Goal: Task Accomplishment & Management: Complete application form

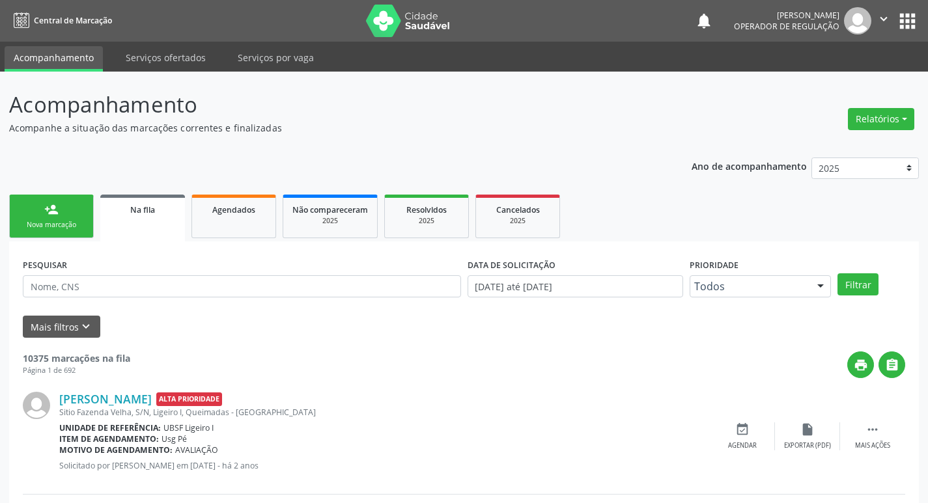
click at [45, 219] on link "person_add Nova marcação" at bounding box center [51, 217] width 85 height 44
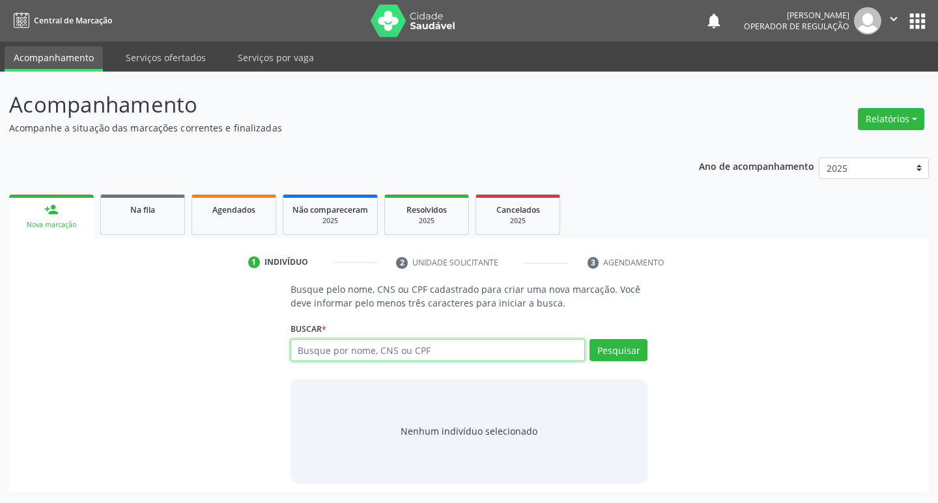
click at [402, 352] on input "text" at bounding box center [437, 350] width 295 height 22
type input "10716329492"
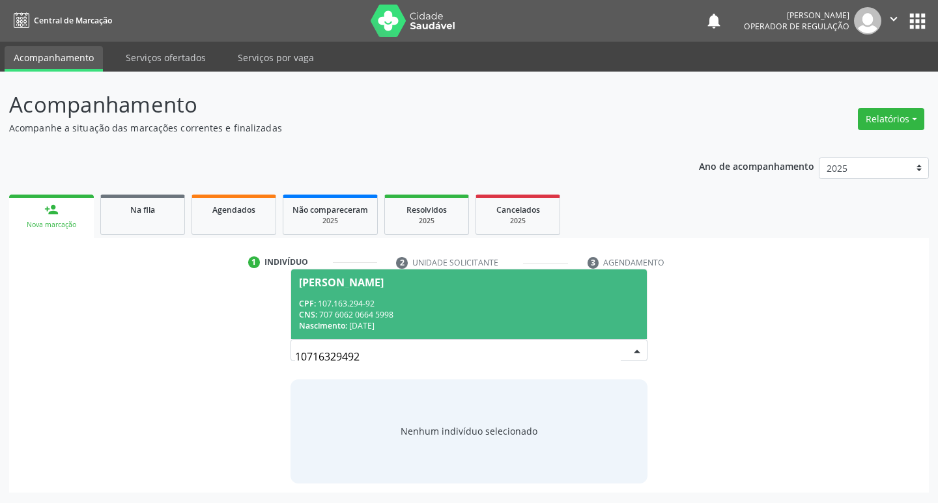
click at [402, 310] on div "CNS: 707 6062 0664 5998" at bounding box center [469, 314] width 341 height 11
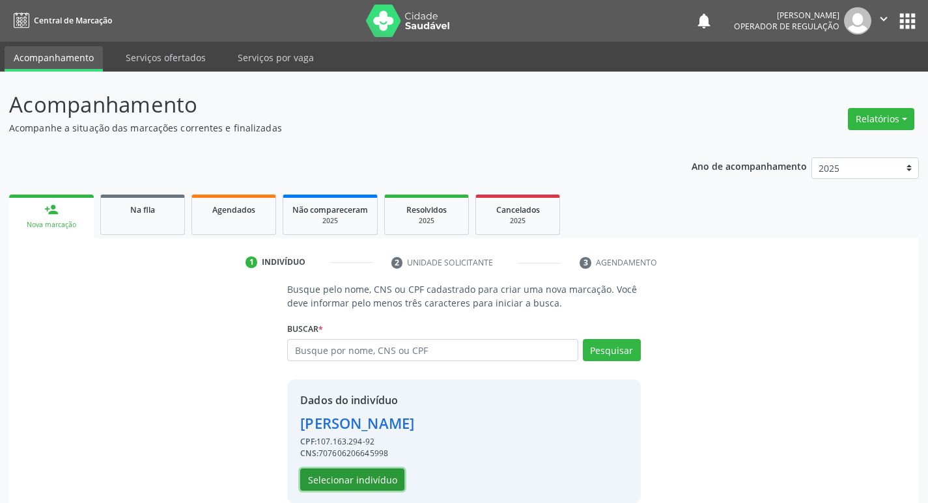
click at [338, 399] on button "Selecionar indivíduo" at bounding box center [352, 480] width 104 height 22
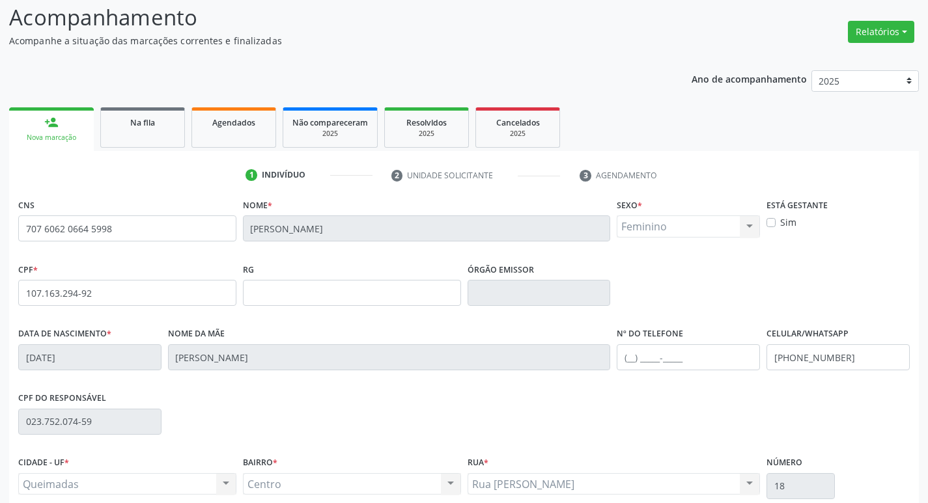
scroll to position [203, 0]
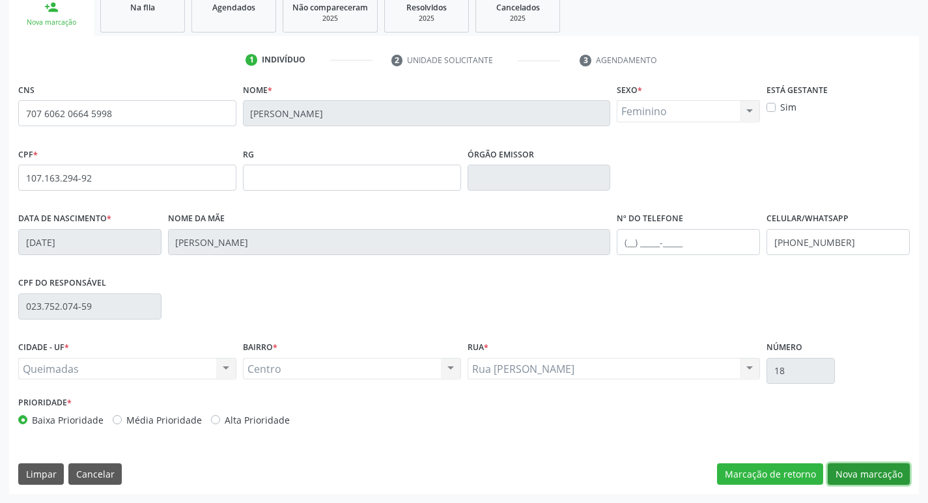
drag, startPoint x: 894, startPoint y: 477, endPoint x: 881, endPoint y: 473, distance: 13.6
click at [633, 399] on button "Nova marcação" at bounding box center [869, 475] width 82 height 22
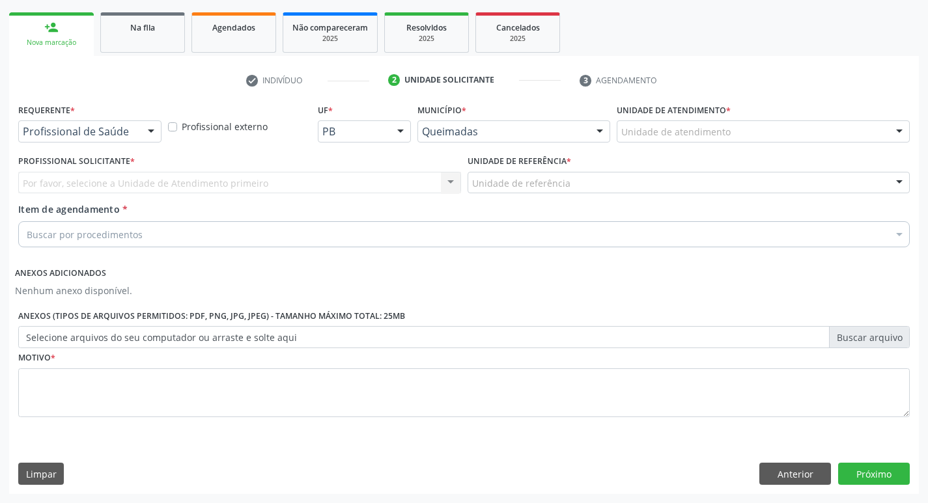
scroll to position [182, 0]
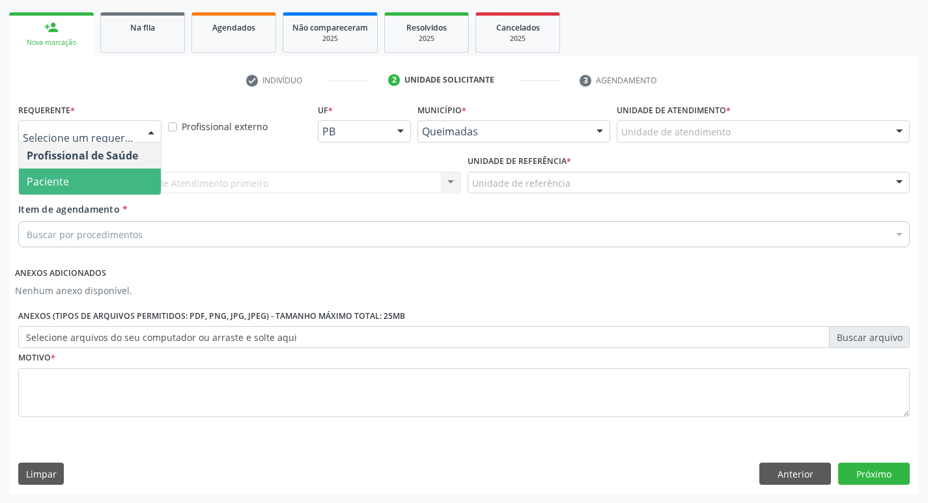
click at [105, 194] on span "Paciente" at bounding box center [90, 182] width 142 height 26
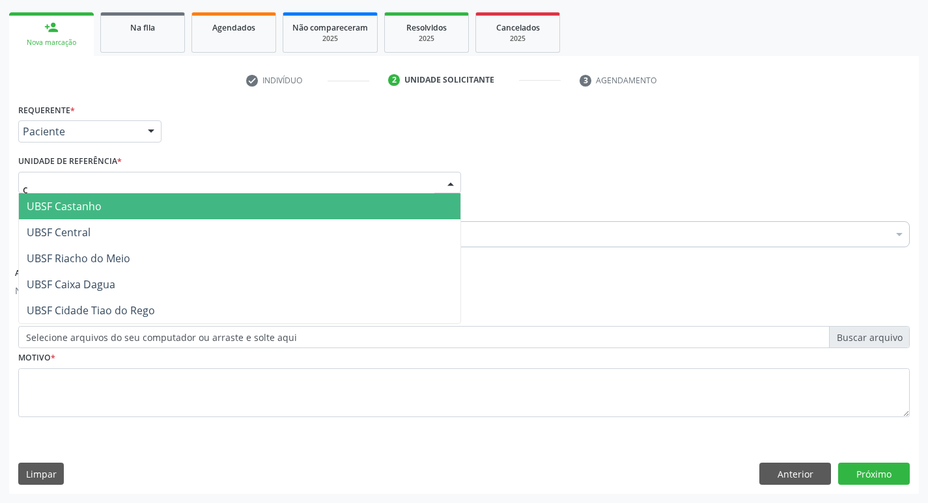
type input "ce"
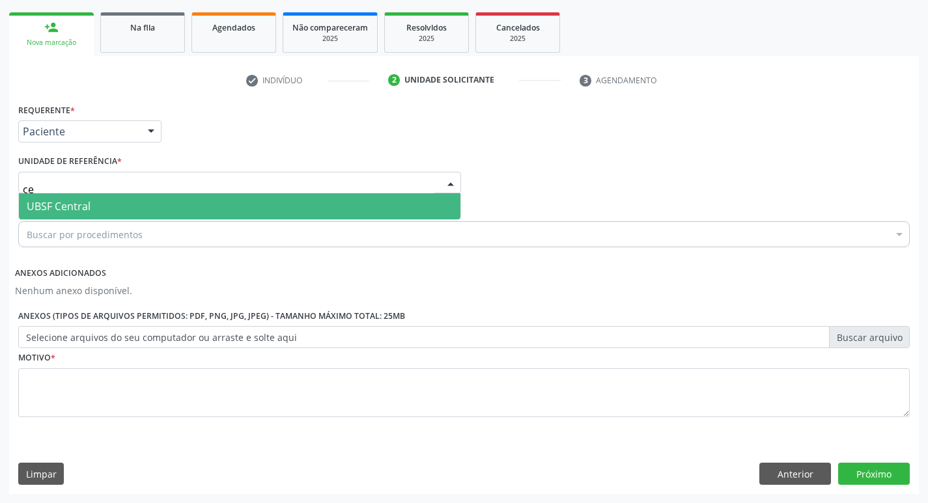
click at [107, 206] on span "UBSF Central" at bounding box center [240, 206] width 442 height 26
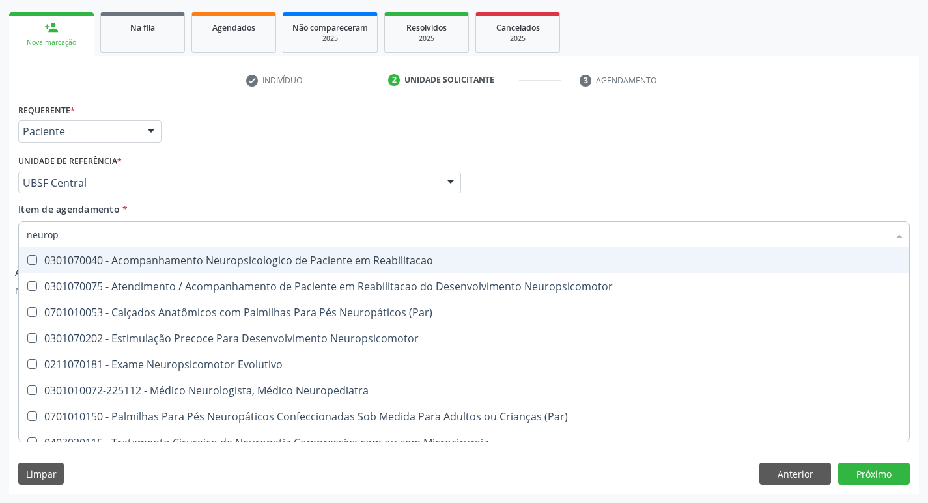
type input "neurope"
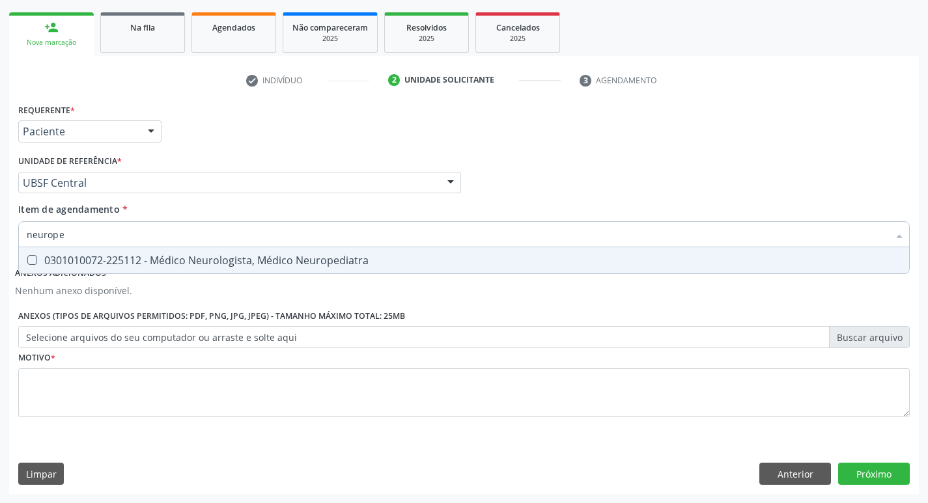
click at [148, 264] on div "0301010072-225112 - Médico Neurologista, Médico Neuropediatra" at bounding box center [464, 260] width 875 height 10
checkbox Neuropediatra "true"
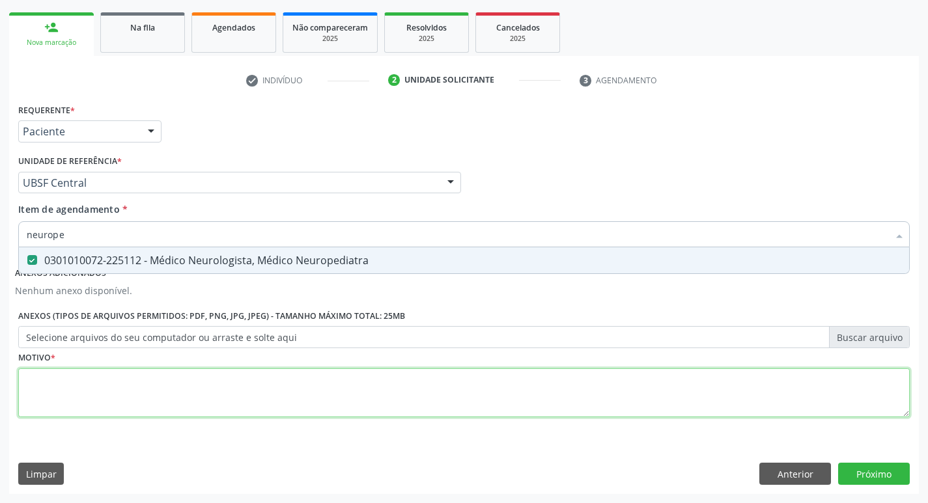
click at [111, 384] on div "Requerente * Paciente Profissional de Saúde Paciente Nenhum resultado encontrad…" at bounding box center [464, 267] width 892 height 335
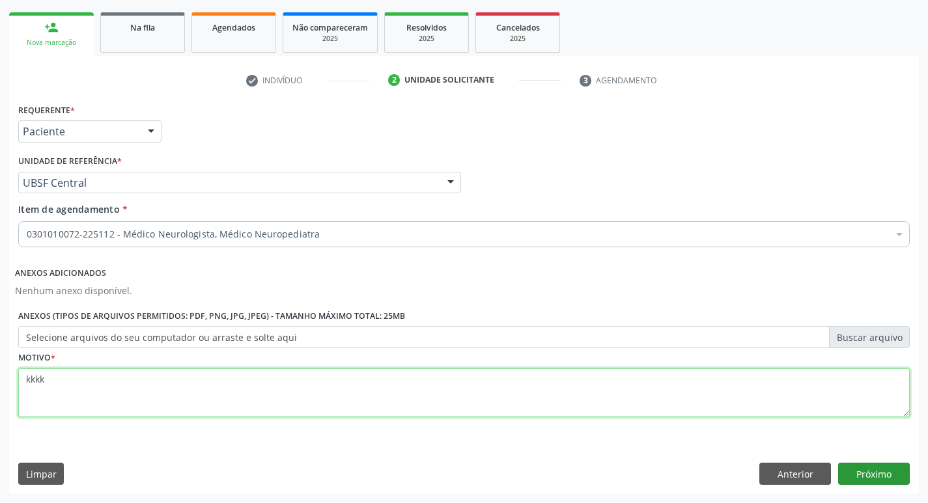
type textarea "kkkk"
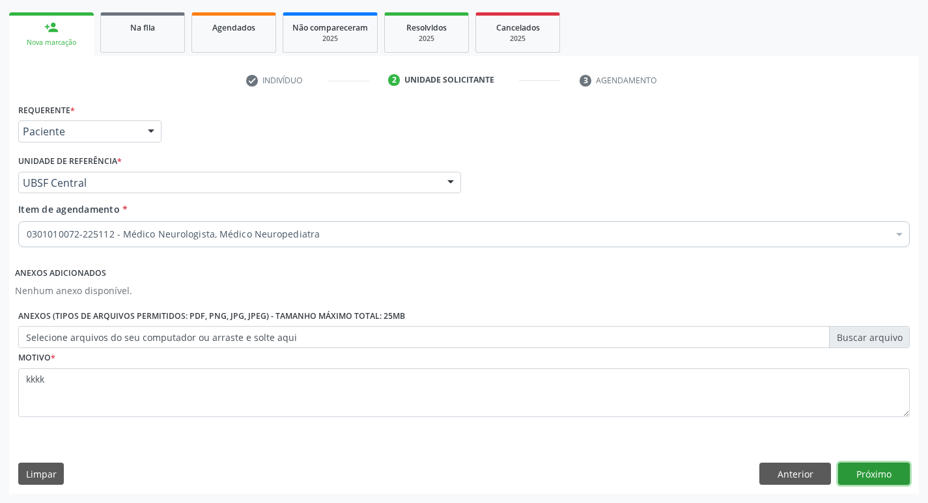
click at [633, 399] on button "Próximo" at bounding box center [874, 474] width 72 height 22
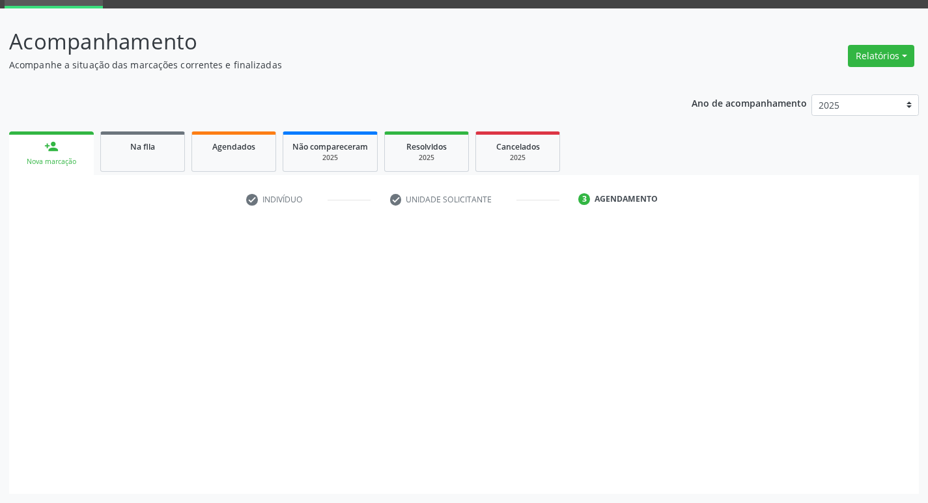
scroll to position [63, 0]
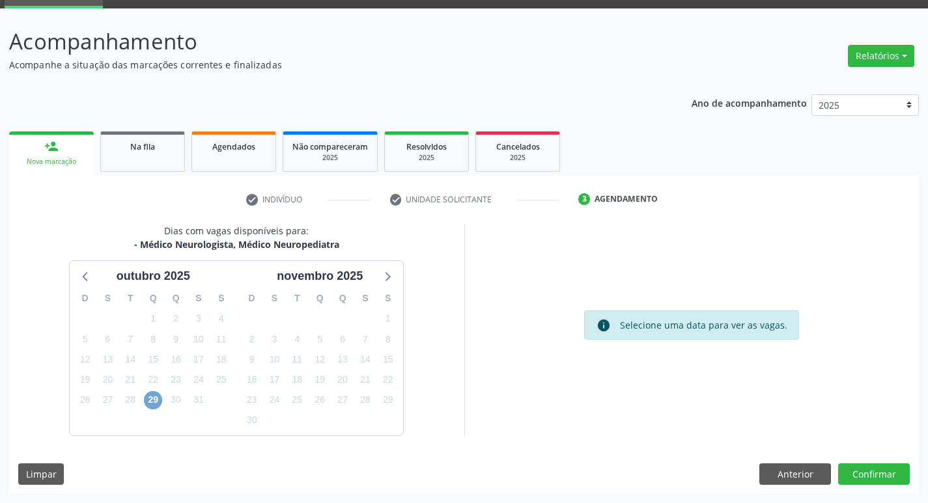
click at [152, 399] on span "29" at bounding box center [153, 400] width 18 height 18
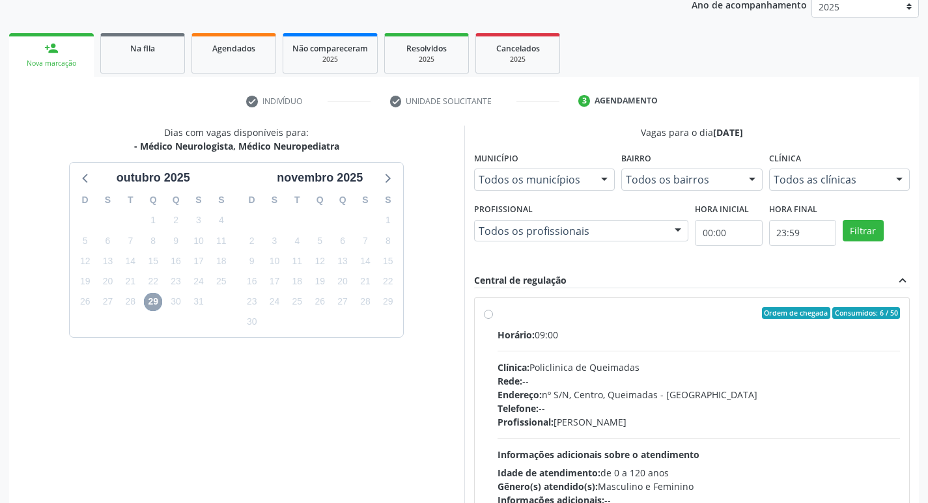
scroll to position [251, 0]
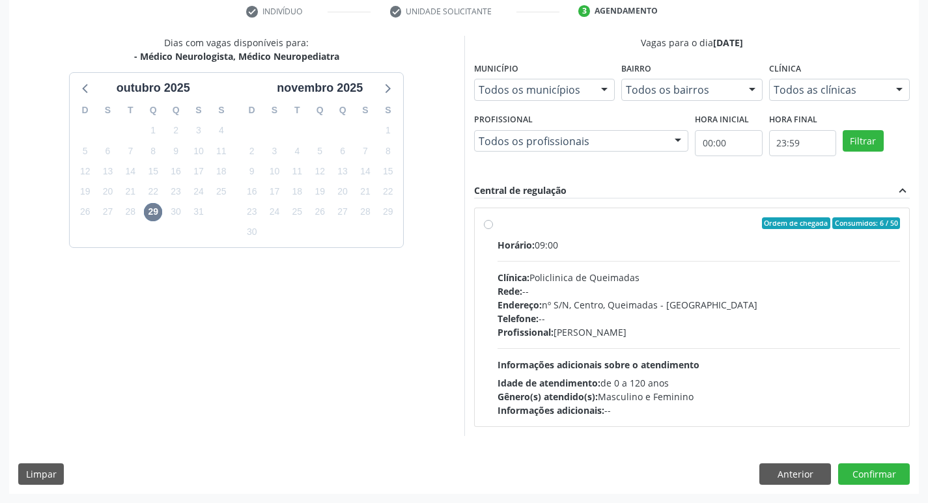
click at [633, 274] on div "Clínica: Policlinica de Queimadas" at bounding box center [699, 278] width 403 height 14
click at [493, 229] on input "Ordem de chegada Consumidos: 6 / 50 Horário: 09:00 Clínica: Policlinica de Quei…" at bounding box center [488, 224] width 9 height 12
radio input "true"
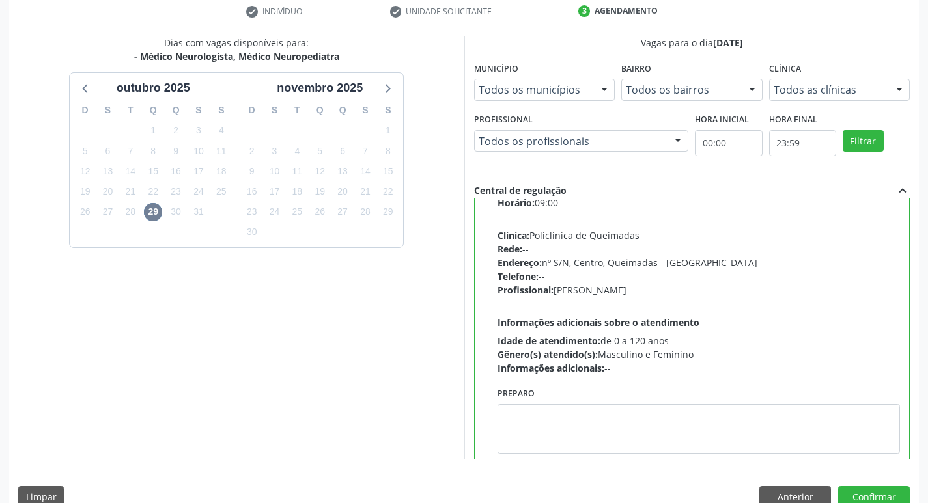
scroll to position [64, 0]
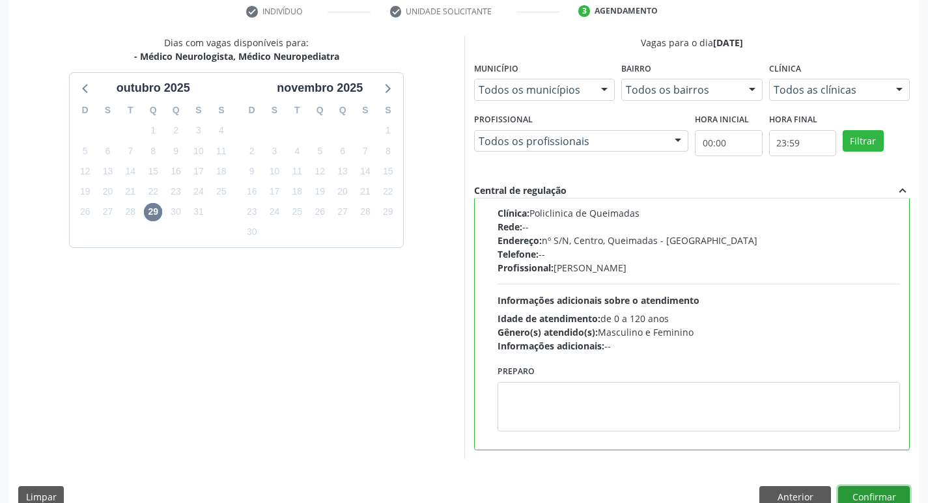
click at [633, 399] on button "Confirmar" at bounding box center [874, 497] width 72 height 22
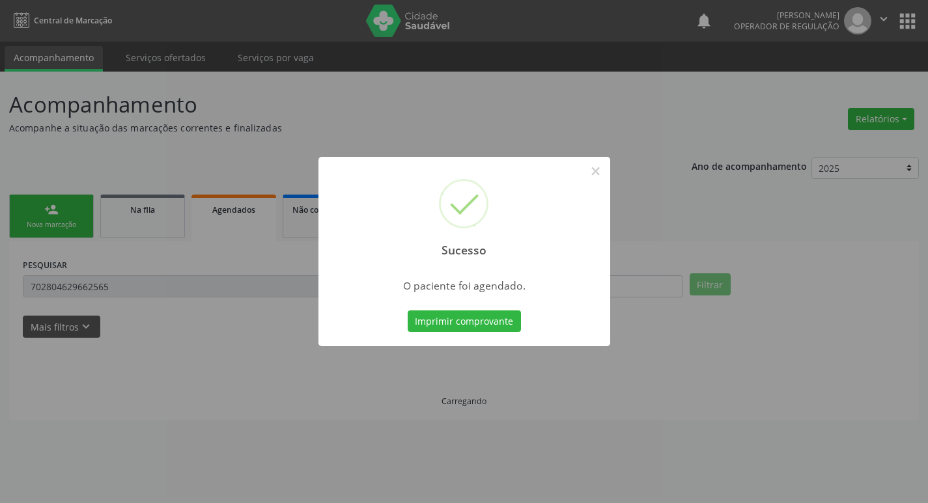
scroll to position [0, 0]
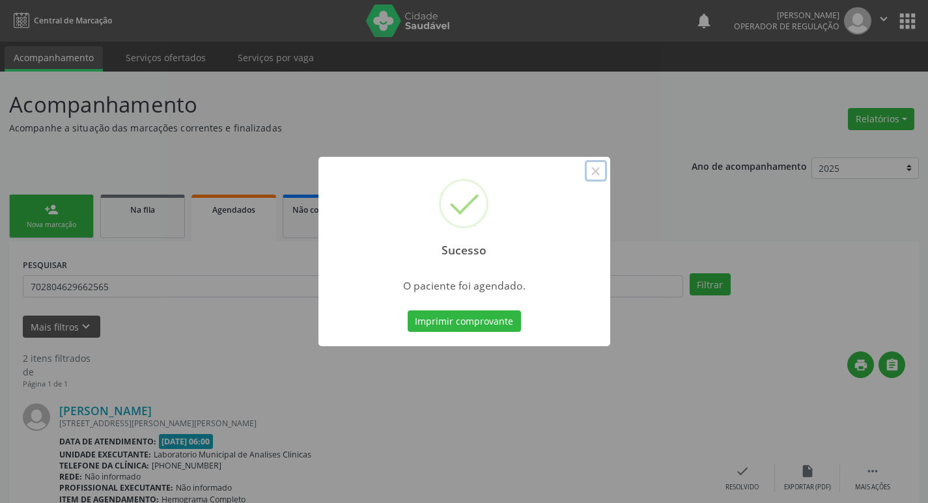
click at [600, 173] on button "×" at bounding box center [596, 171] width 22 height 22
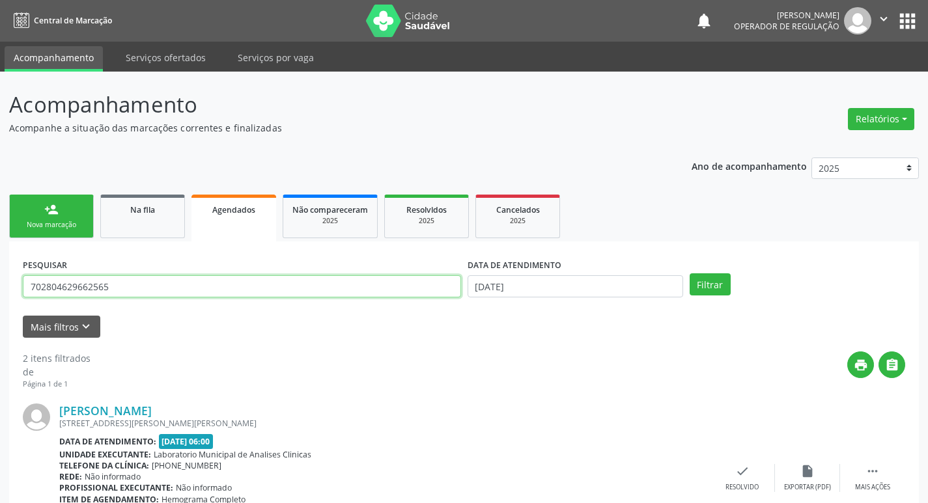
click at [264, 287] on input "702804629662565" at bounding box center [242, 286] width 438 height 22
type input "[PERSON_NAME]"
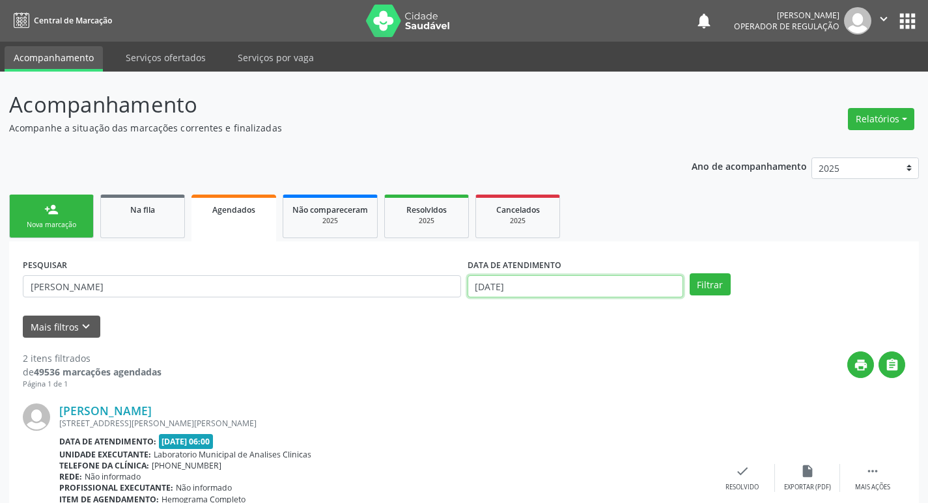
click at [537, 283] on input "[DATE]" at bounding box center [576, 286] width 216 height 22
drag, startPoint x: 733, startPoint y: 281, endPoint x: 705, endPoint y: 283, distance: 28.0
click at [633, 281] on div "Filtrar" at bounding box center [797, 285] width 222 height 22
click at [633, 283] on button "Filtrar" at bounding box center [710, 285] width 41 height 22
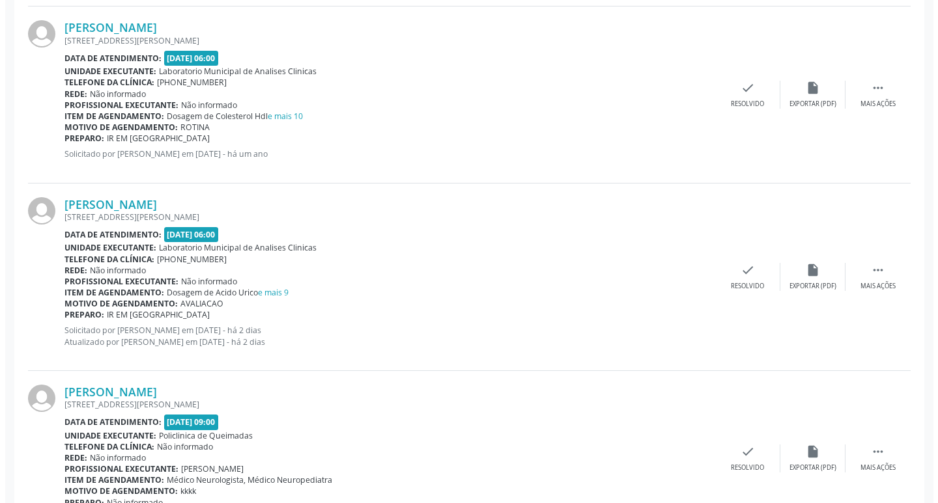
scroll to position [1156, 0]
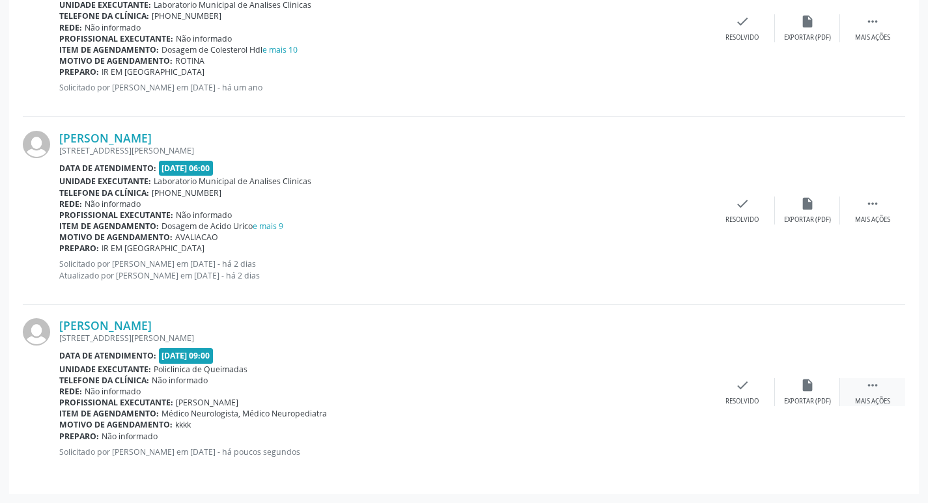
click at [633, 386] on icon "" at bounding box center [872, 385] width 14 height 14
click at [633, 385] on icon "cancel" at bounding box center [677, 385] width 14 height 14
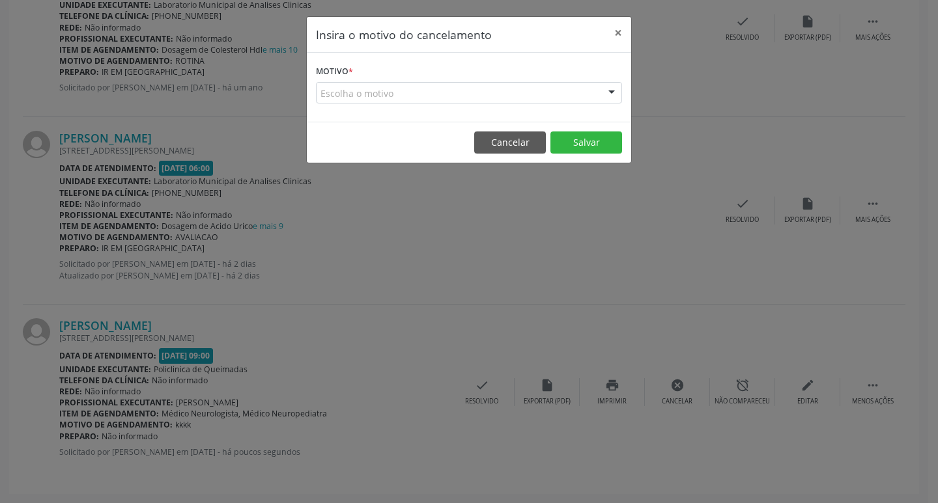
click at [572, 89] on div "Escolha o motivo" at bounding box center [469, 93] width 306 height 22
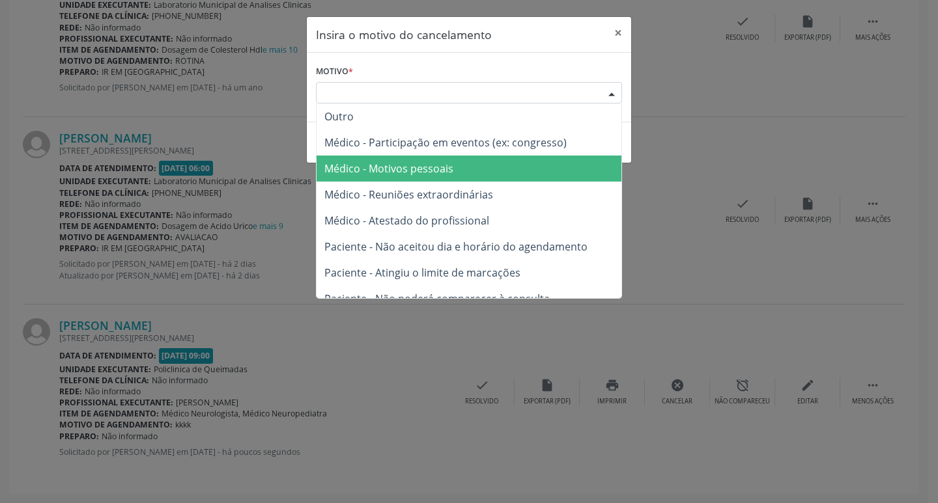
click at [543, 164] on span "Médico - Motivos pessoais" at bounding box center [468, 169] width 305 height 26
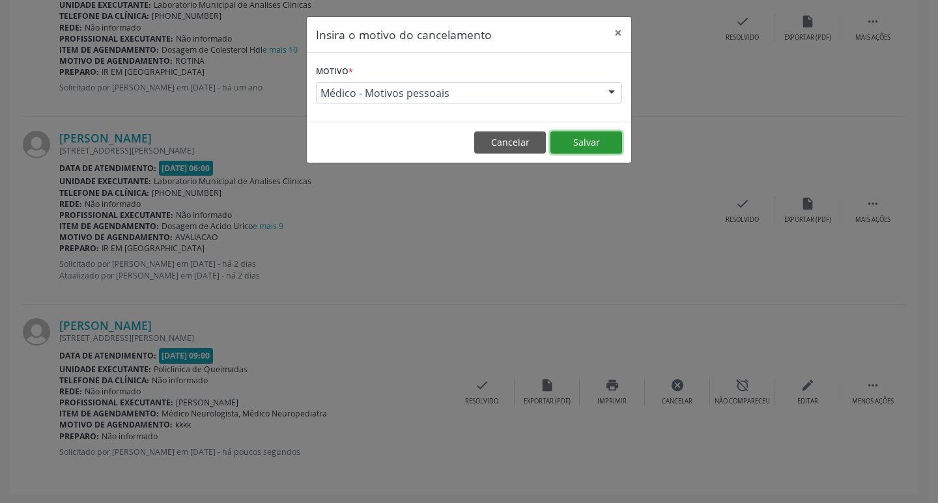
click at [586, 140] on button "Salvar" at bounding box center [586, 143] width 72 height 22
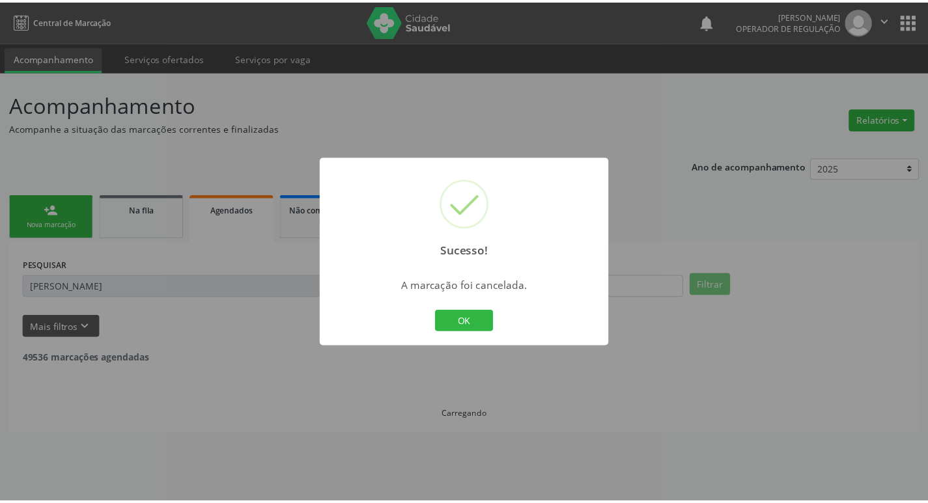
scroll to position [0, 0]
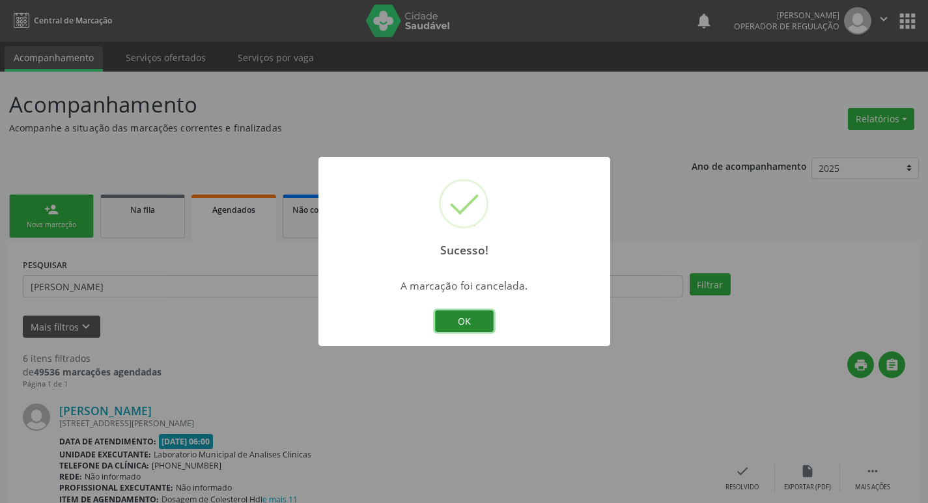
click at [480, 324] on button "OK" at bounding box center [464, 322] width 59 height 22
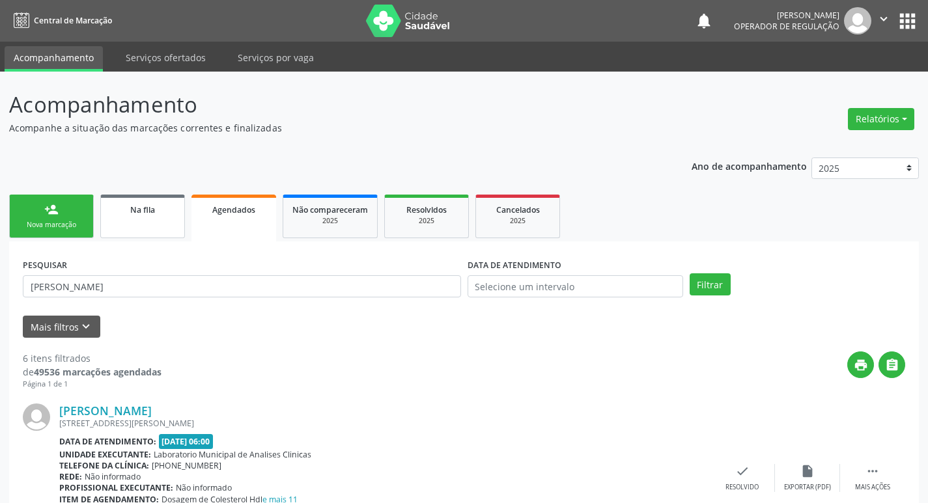
click at [156, 216] on div "Na fila" at bounding box center [142, 210] width 65 height 14
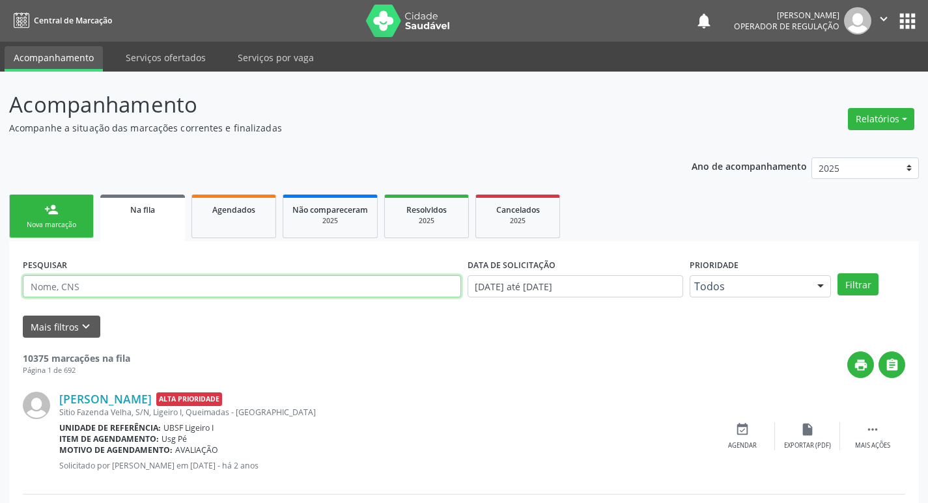
click at [206, 287] on input "text" at bounding box center [242, 286] width 438 height 22
type input "708900776024215"
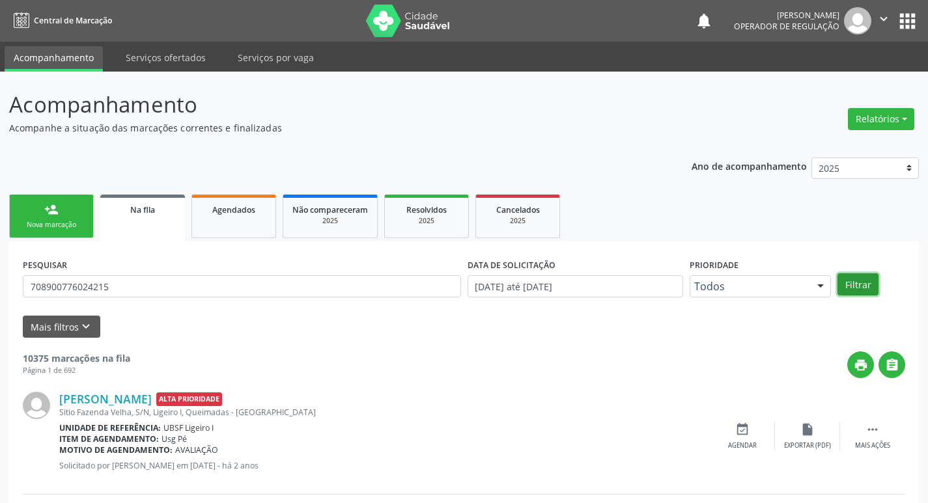
click at [633, 277] on button "Filtrar" at bounding box center [857, 285] width 41 height 22
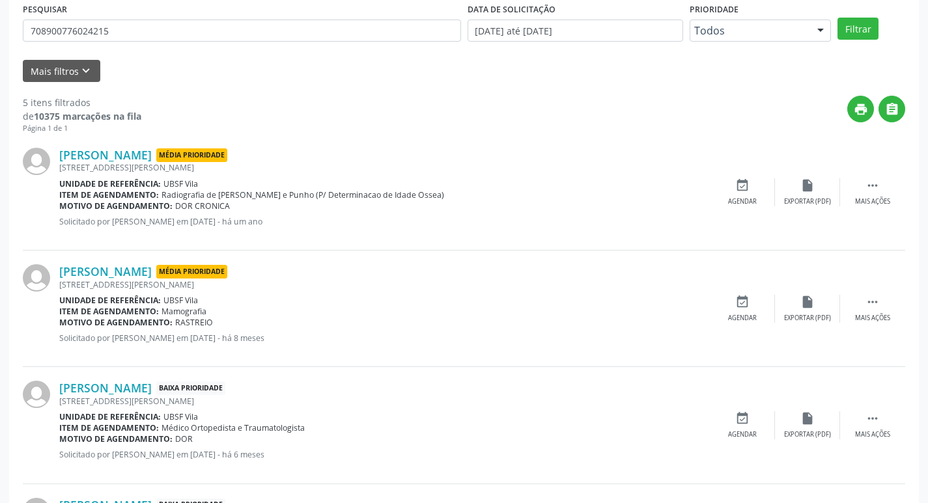
scroll to position [492, 0]
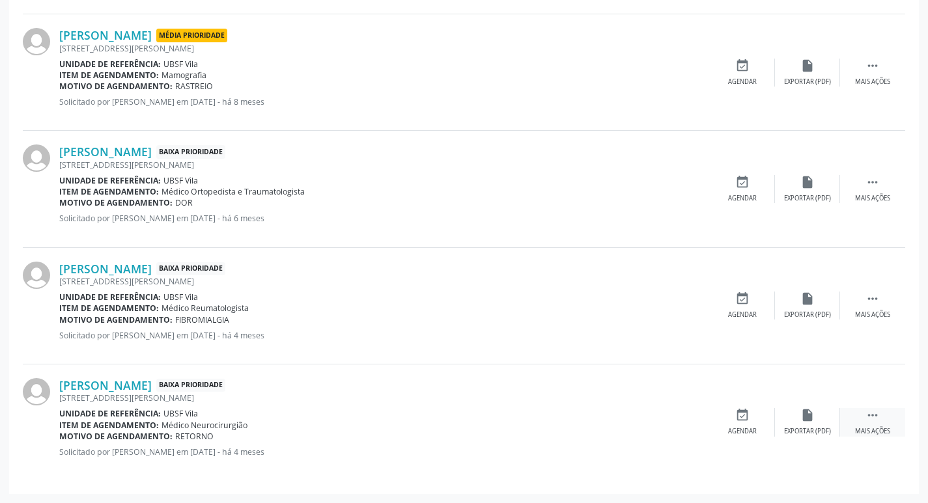
click at [633, 399] on icon "" at bounding box center [872, 415] width 14 height 14
click at [633, 399] on icon "edit" at bounding box center [807, 415] width 14 height 14
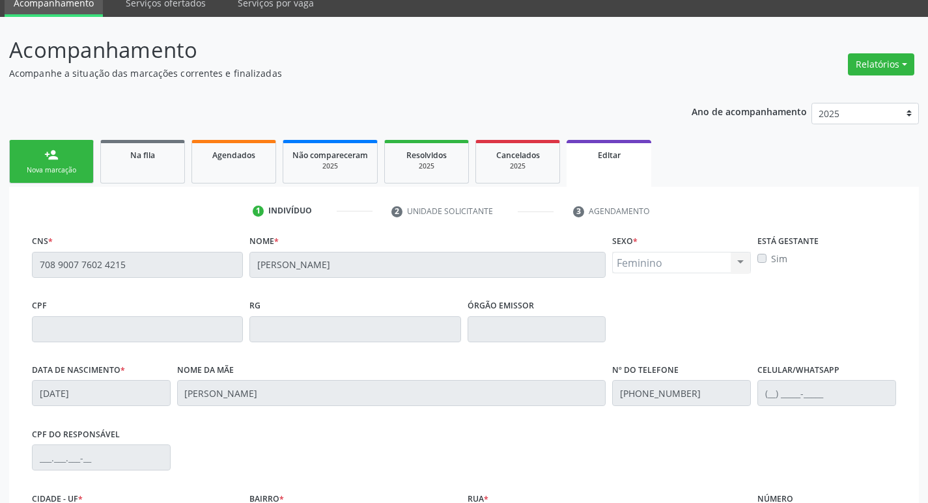
scroll to position [220, 0]
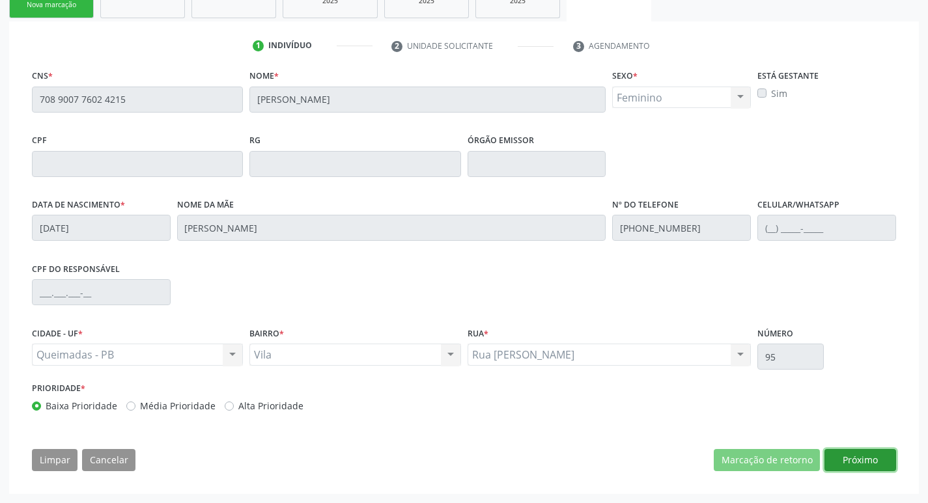
click at [633, 399] on button "Próximo" at bounding box center [860, 460] width 72 height 22
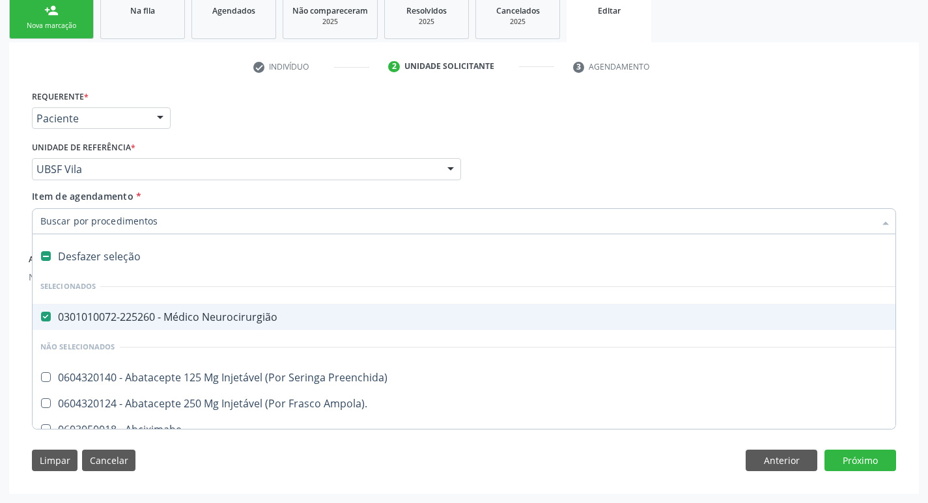
click at [152, 331] on li "Não selecionados" at bounding box center [548, 347] width 1030 height 35
click at [152, 321] on div "0301010072-225260 - Médico Neurocirurgião" at bounding box center [547, 317] width 1014 height 10
checkbox Neurocirurgião "false"
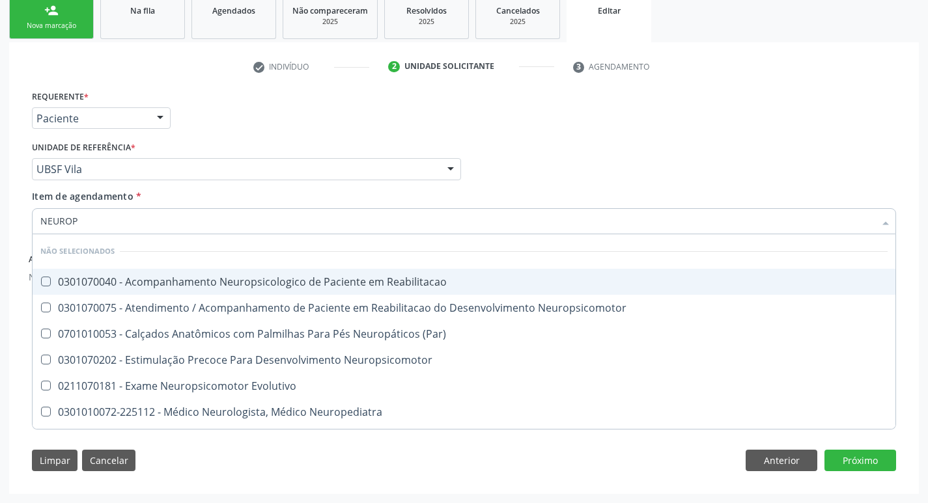
type input "NEUROPE"
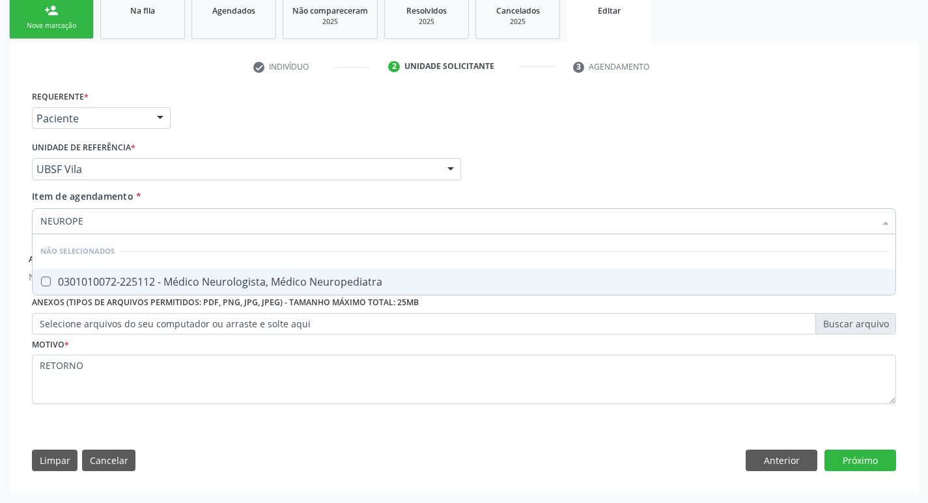
click at [167, 272] on span "0301010072-225112 - Médico Neurologista, Médico Neuropediatra" at bounding box center [464, 282] width 863 height 26
checkbox Neuropediatra "true"
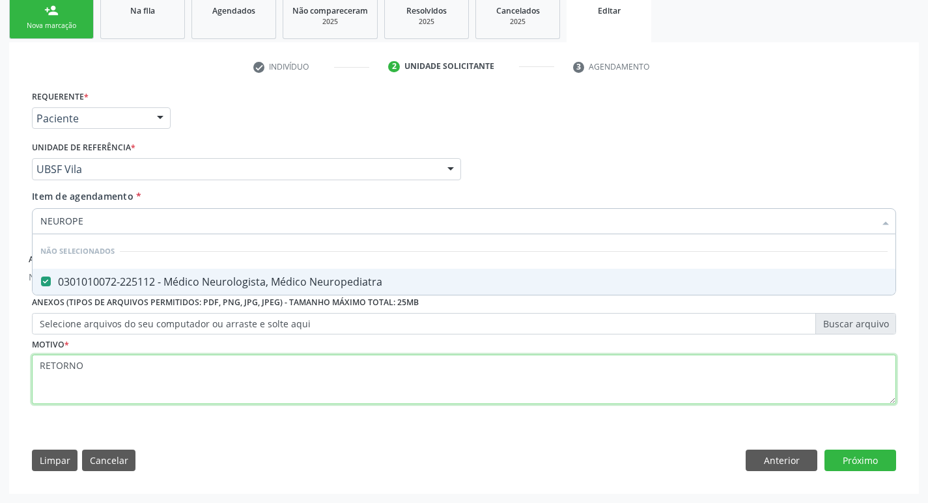
click at [116, 382] on div "Requerente * Paciente Profissional de Saúde Paciente Nenhum resultado encontrad…" at bounding box center [464, 254] width 864 height 335
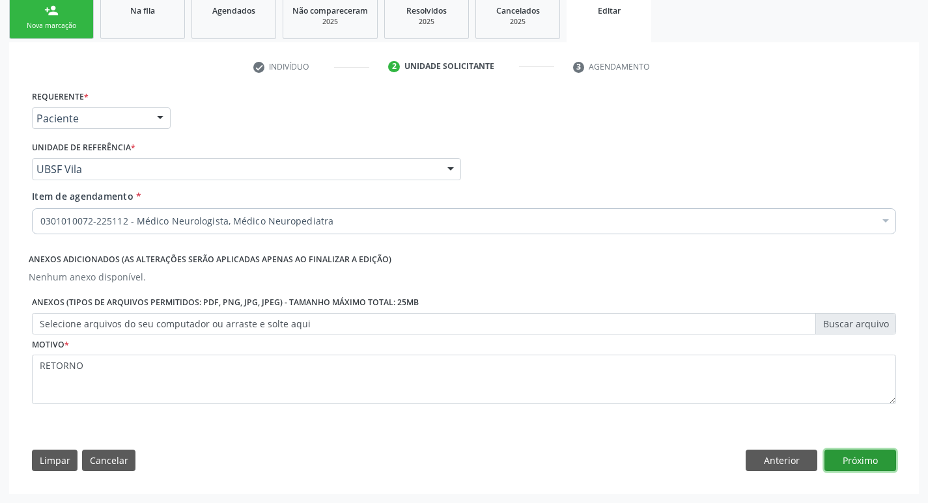
click at [633, 399] on button "Próximo" at bounding box center [860, 461] width 72 height 22
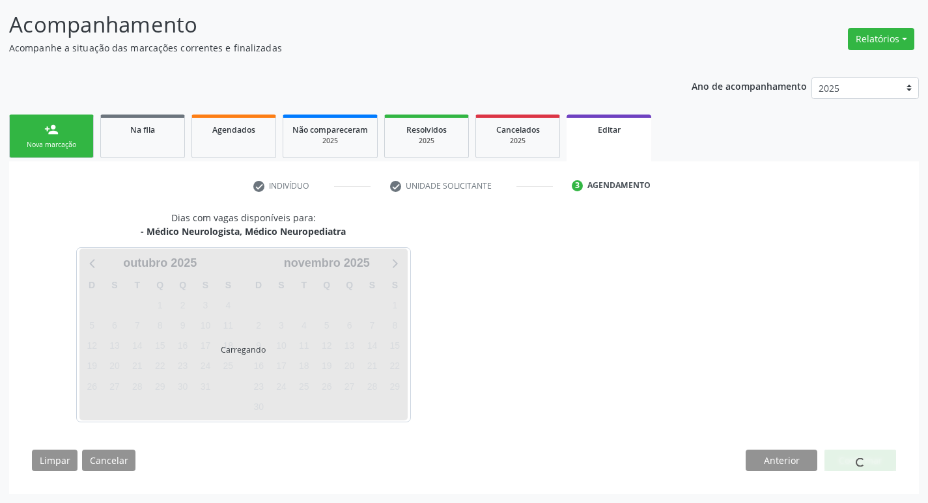
scroll to position [80, 0]
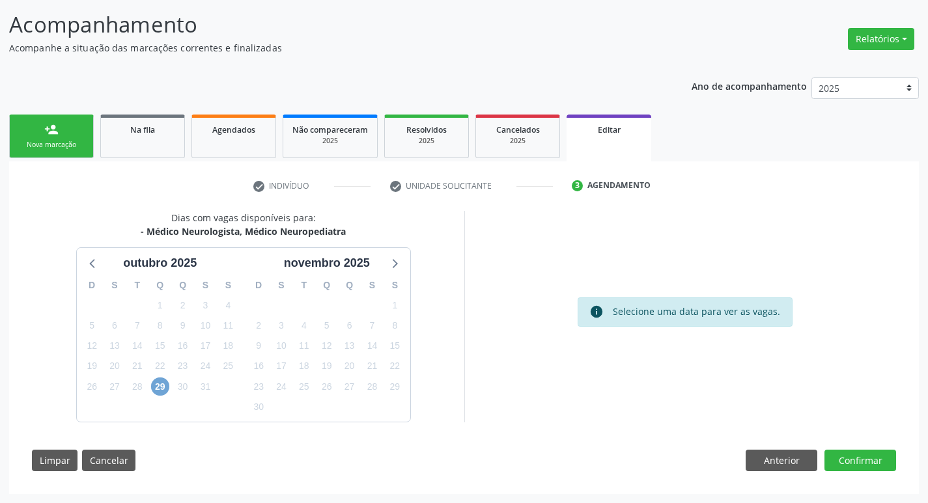
click at [154, 387] on span "29" at bounding box center [160, 387] width 18 height 18
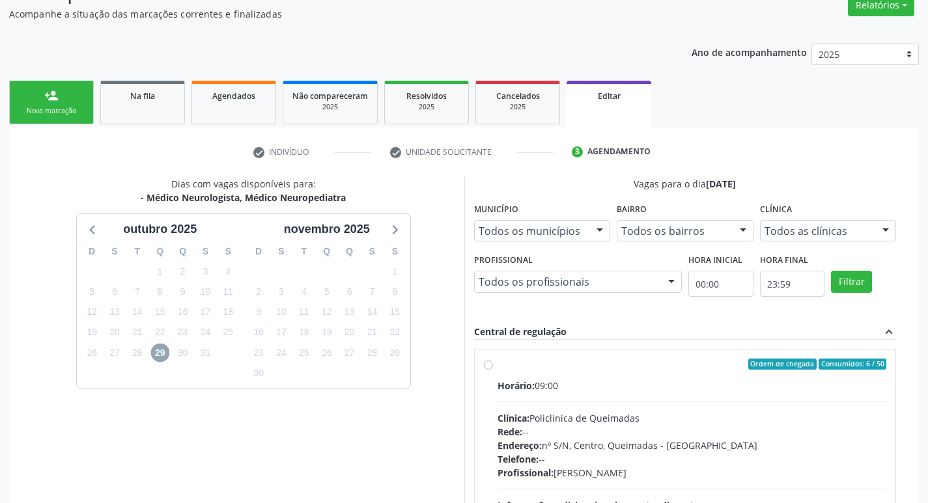
scroll to position [145, 0]
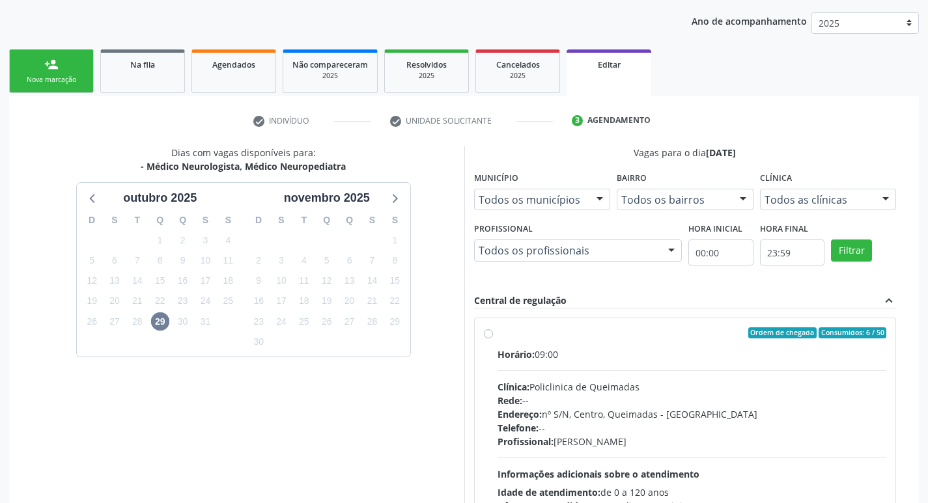
click at [571, 347] on label "Ordem de chegada Consumidos: 6 / 50 Horário: 09:00 Clínica: Policlinica de Quei…" at bounding box center [692, 428] width 389 height 200
click at [493, 339] on input "Ordem de chegada Consumidos: 6 / 50 Horário: 09:00 Clínica: Policlinica de Quei…" at bounding box center [488, 334] width 9 height 12
radio input "true"
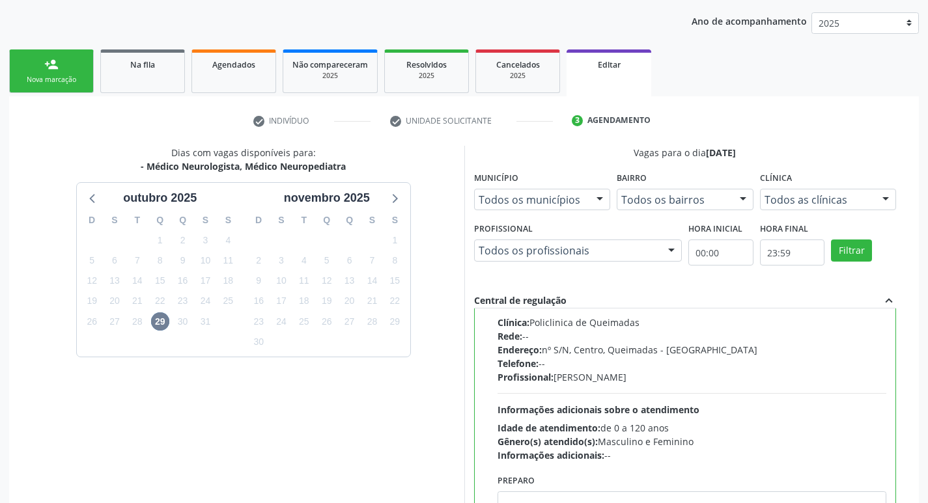
scroll to position [292, 0]
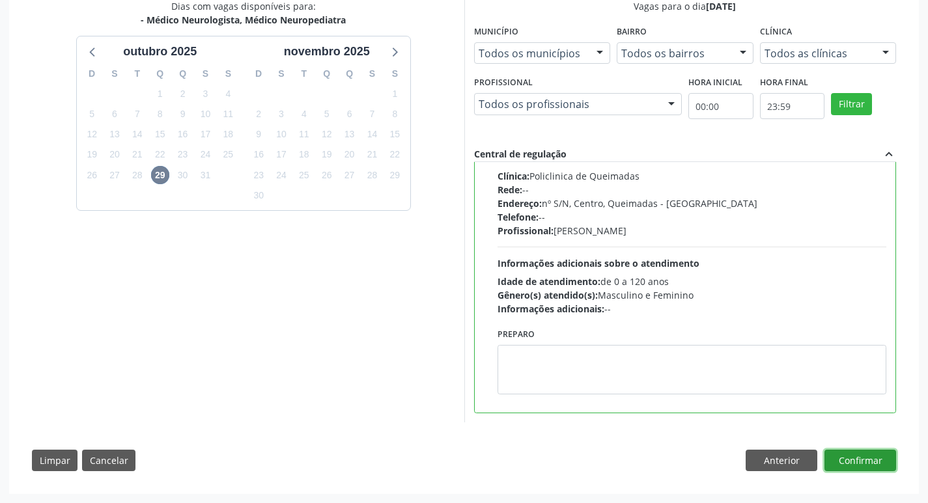
click at [633, 399] on button "Confirmar" at bounding box center [860, 461] width 72 height 22
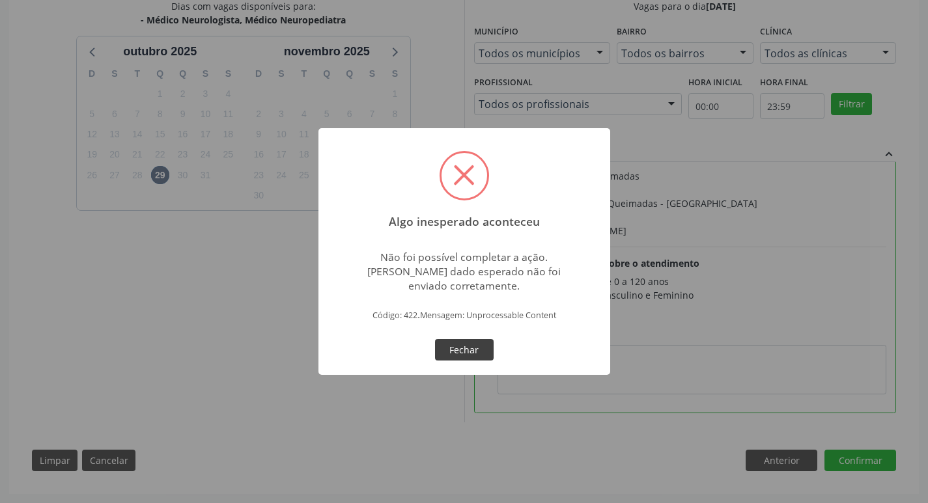
click at [472, 357] on button "Fechar" at bounding box center [464, 350] width 59 height 22
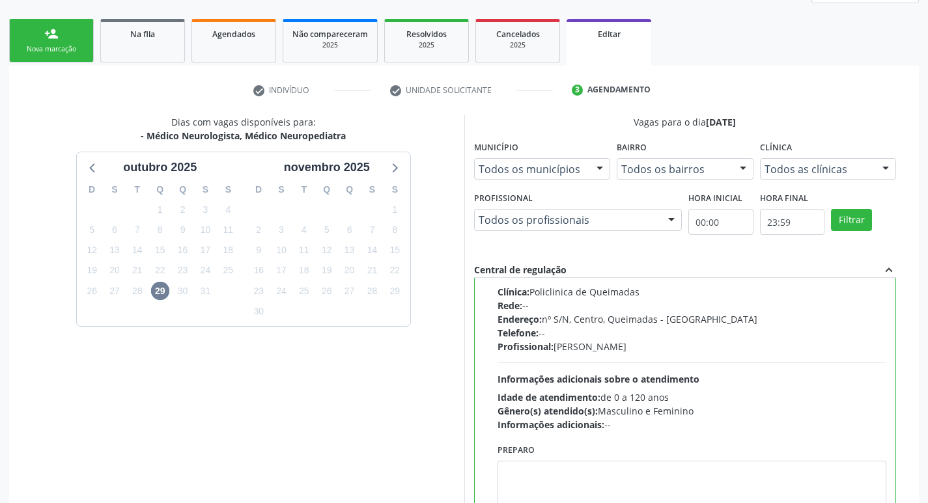
scroll to position [31, 0]
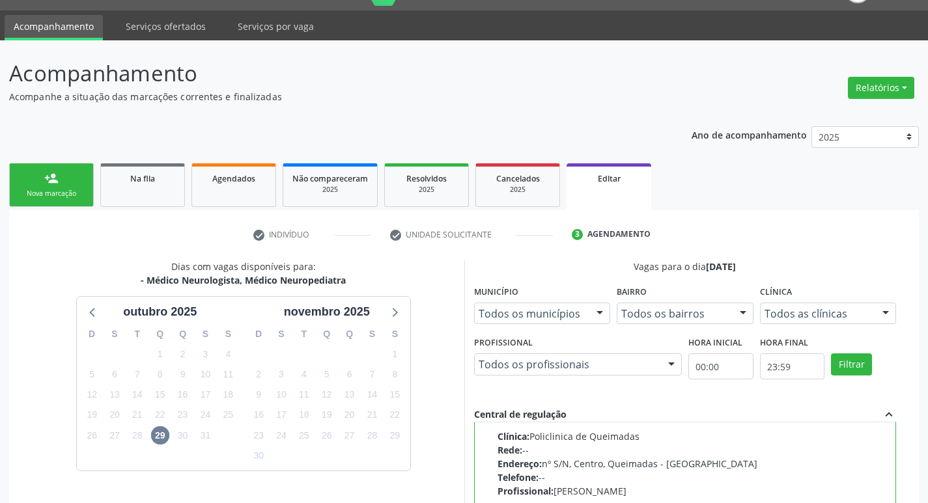
drag, startPoint x: 61, startPoint y: 188, endPoint x: 35, endPoint y: 12, distance: 178.4
click at [61, 190] on link "person_add Nova marcação" at bounding box center [51, 185] width 85 height 44
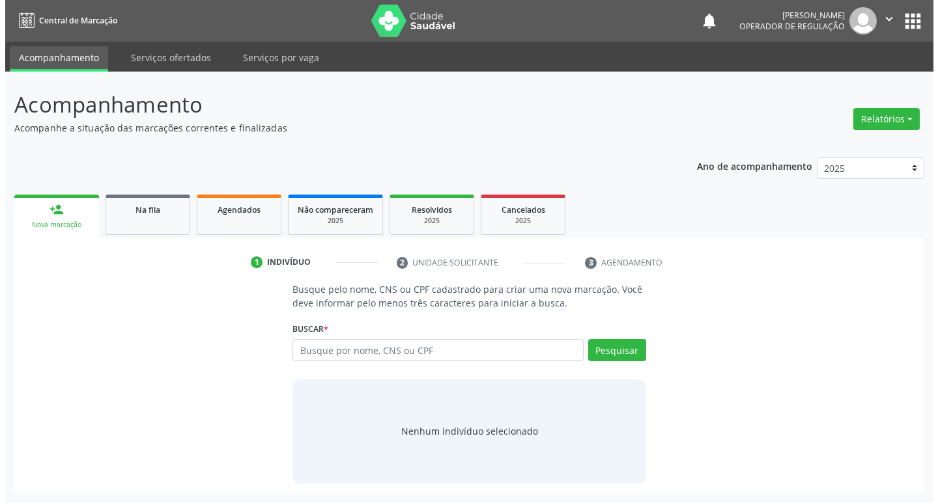
scroll to position [0, 0]
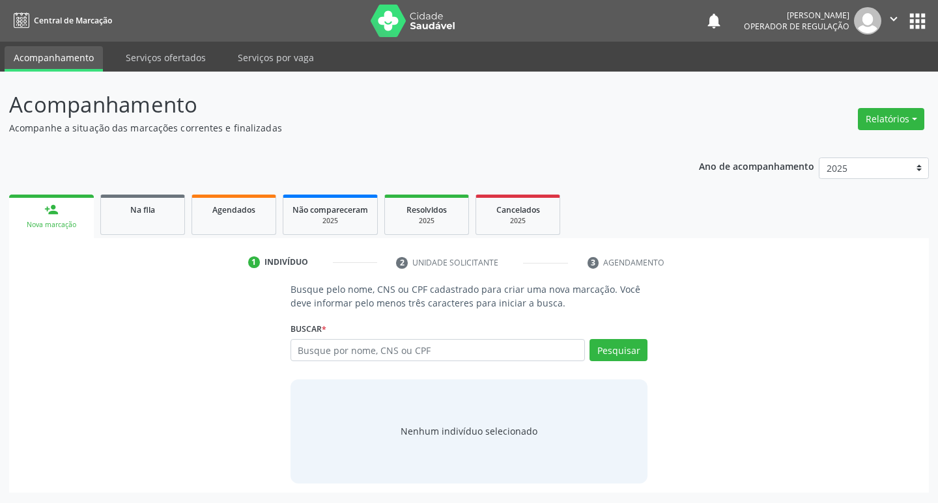
click at [633, 21] on button "" at bounding box center [893, 20] width 25 height 27
click at [633, 74] on link "Sair" at bounding box center [860, 79] width 90 height 18
